Goal: Transaction & Acquisition: Purchase product/service

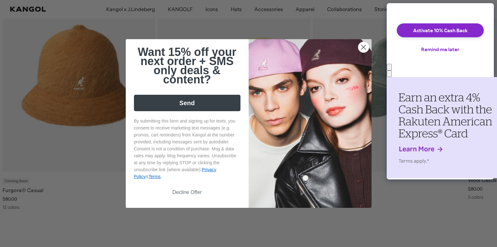
scroll to position [315, 0]
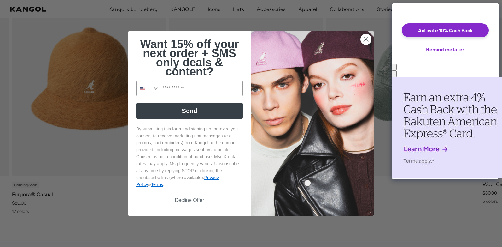
click at [361, 37] on circle "Close dialog" at bounding box center [366, 39] width 10 height 10
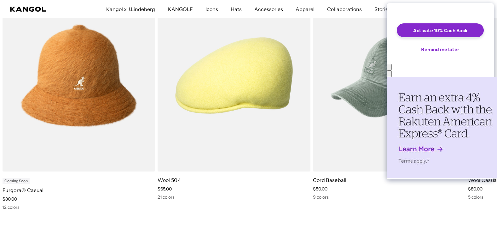
scroll to position [0, 0]
click at [432, 55] on button "Remind me later" at bounding box center [440, 49] width 49 height 14
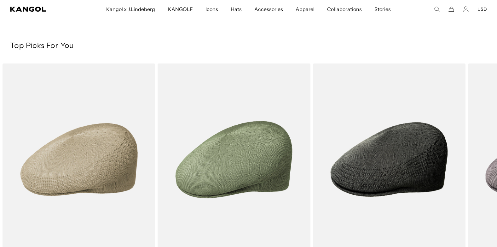
scroll to position [1135, 0]
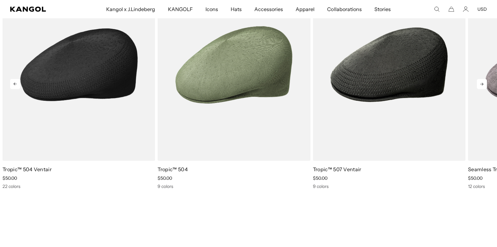
click at [76, 72] on img "1 of 5" at bounding box center [79, 65] width 153 height 192
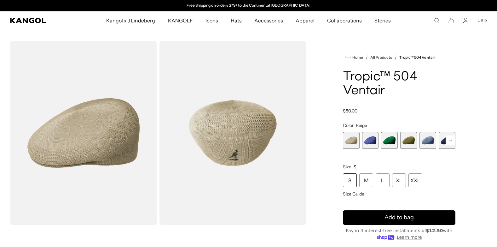
click at [448, 137] on rect at bounding box center [450, 139] width 9 height 9
click at [450, 138] on rect at bounding box center [450, 139] width 9 height 9
click at [428, 140] on span "8 of 22" at bounding box center [428, 140] width 17 height 17
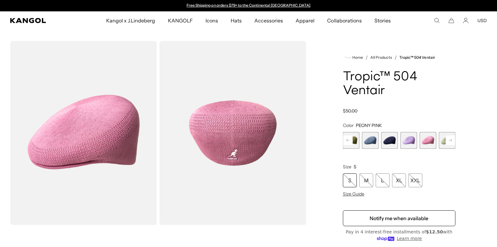
click at [444, 137] on span "9 of 22" at bounding box center [447, 140] width 17 height 17
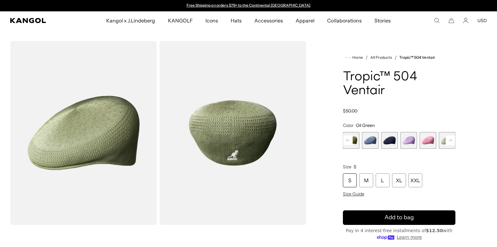
click at [444, 137] on span "9 of 22" at bounding box center [447, 140] width 17 height 17
click at [450, 139] on rect at bounding box center [450, 139] width 9 height 9
click at [407, 138] on span "8 of 22" at bounding box center [408, 140] width 17 height 17
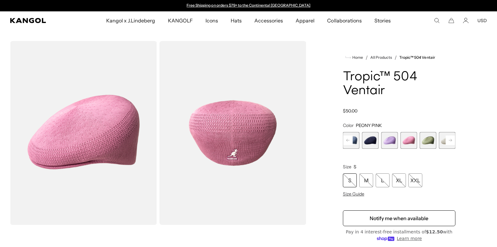
click at [390, 137] on span "7 of 22" at bounding box center [389, 140] width 17 height 17
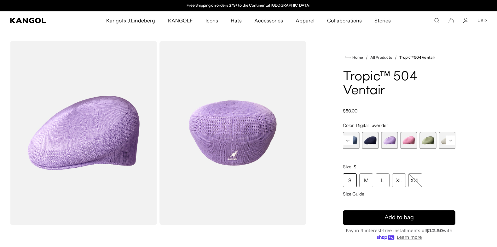
click at [370, 139] on span "6 of 22" at bounding box center [370, 140] width 17 height 17
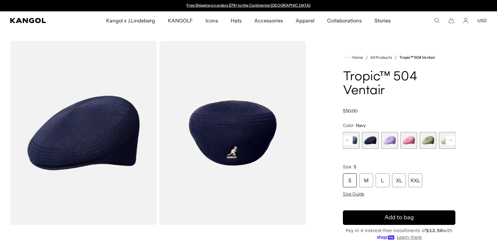
click at [347, 137] on rect at bounding box center [347, 139] width 9 height 9
click at [391, 139] on span "6 of 22" at bounding box center [389, 140] width 17 height 17
click at [374, 142] on span "5 of 22" at bounding box center [370, 140] width 17 height 17
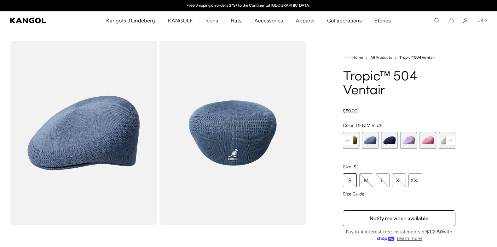
click at [350, 139] on rect at bounding box center [347, 139] width 9 height 9
click at [368, 138] on span "4 of 22" at bounding box center [370, 140] width 17 height 17
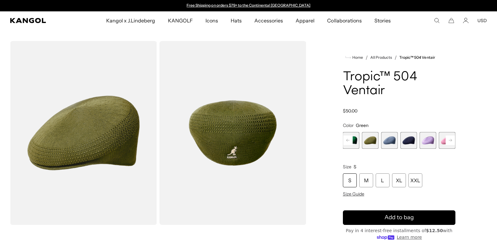
click at [354, 139] on span "3 of 22" at bounding box center [351, 140] width 17 height 17
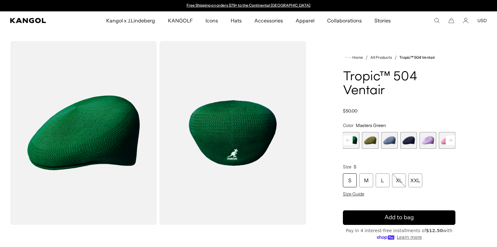
click at [349, 138] on rect at bounding box center [347, 139] width 9 height 9
click at [355, 140] on span "2 of 22" at bounding box center [351, 140] width 17 height 17
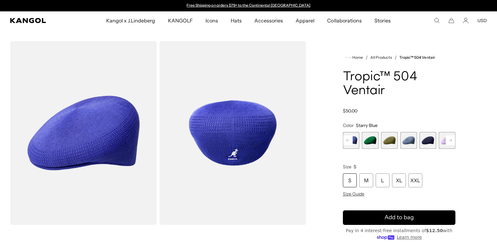
click at [89, 141] on img "Gallery Viewer" at bounding box center [83, 132] width 147 height 183
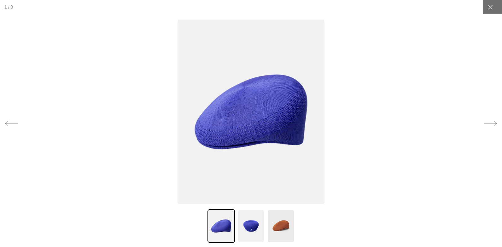
click at [243, 224] on img at bounding box center [250, 226] width 27 height 34
